Goal: Find specific page/section: Find specific page/section

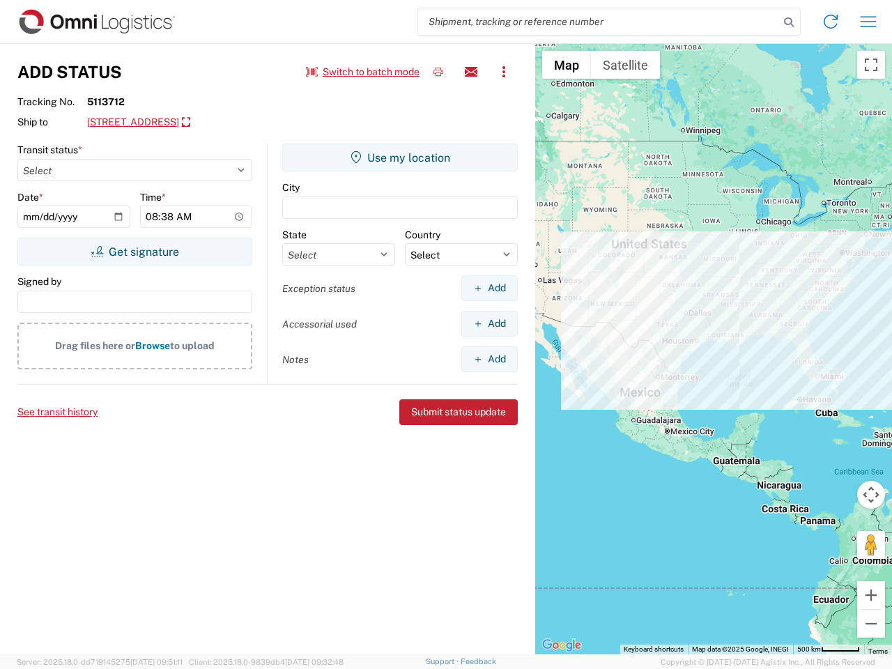
click at [599, 22] on input "search" at bounding box center [598, 21] width 361 height 26
click at [789, 22] on icon at bounding box center [789, 23] width 20 height 20
click at [831, 22] on icon at bounding box center [831, 21] width 22 height 22
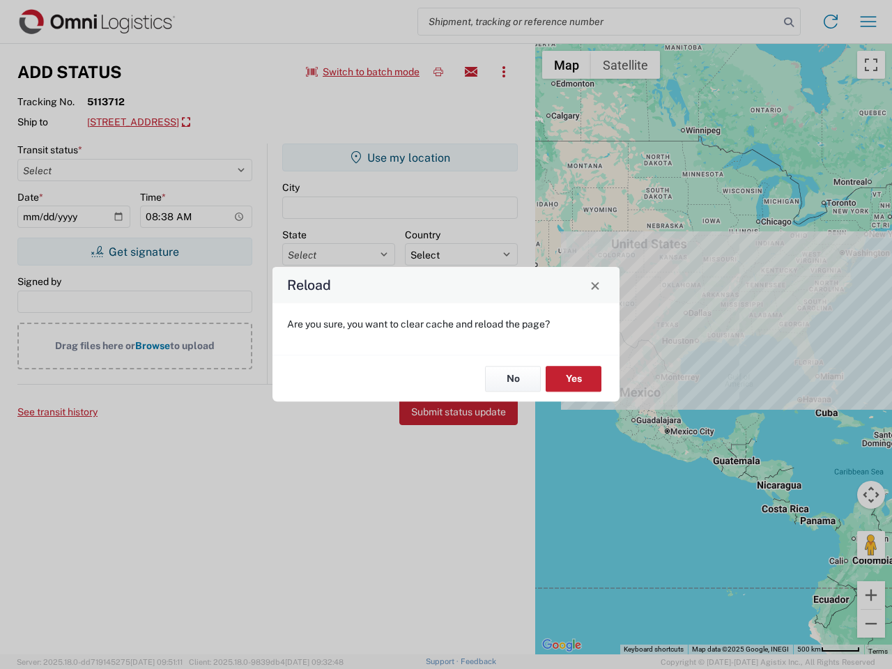
click at [869, 22] on div "Reload Are you sure, you want to clear cache and reload the page? No Yes" at bounding box center [446, 334] width 892 height 669
click at [363, 72] on div "Reload Are you sure, you want to clear cache and reload the page? No Yes" at bounding box center [446, 334] width 892 height 669
click at [438, 72] on div "Reload Are you sure, you want to clear cache and reload the page? No Yes" at bounding box center [446, 334] width 892 height 669
click at [471, 72] on div "Reload Are you sure, you want to clear cache and reload the page? No Yes" at bounding box center [446, 334] width 892 height 669
click at [504, 72] on div "Reload Are you sure, you want to clear cache and reload the page? No Yes" at bounding box center [446, 334] width 892 height 669
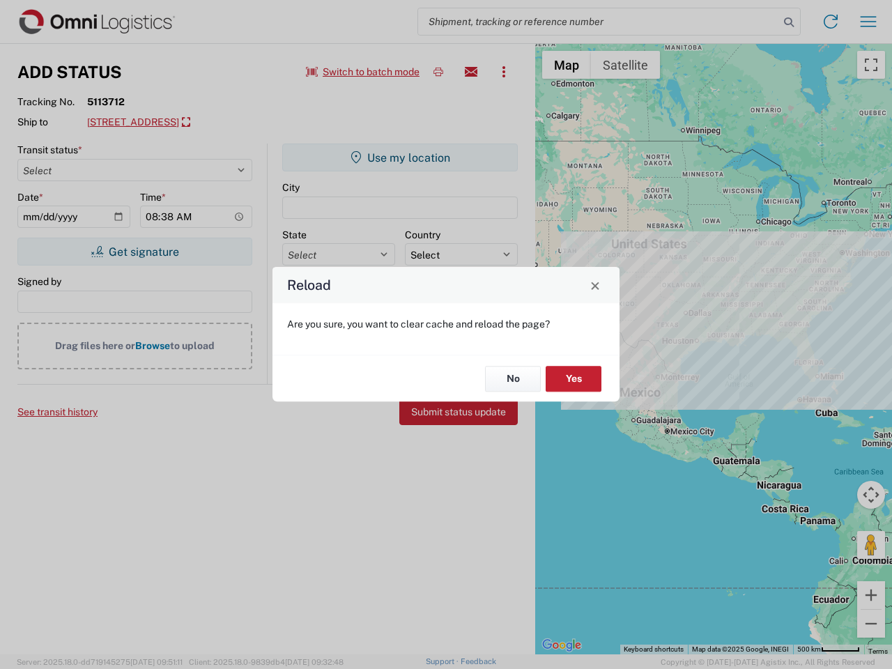
click at [215, 123] on div "Reload Are you sure, you want to clear cache and reload the page? No Yes" at bounding box center [446, 334] width 892 height 669
click at [135, 252] on div "Reload Are you sure, you want to clear cache and reload the page? No Yes" at bounding box center [446, 334] width 892 height 669
